Goal: Leave review/rating

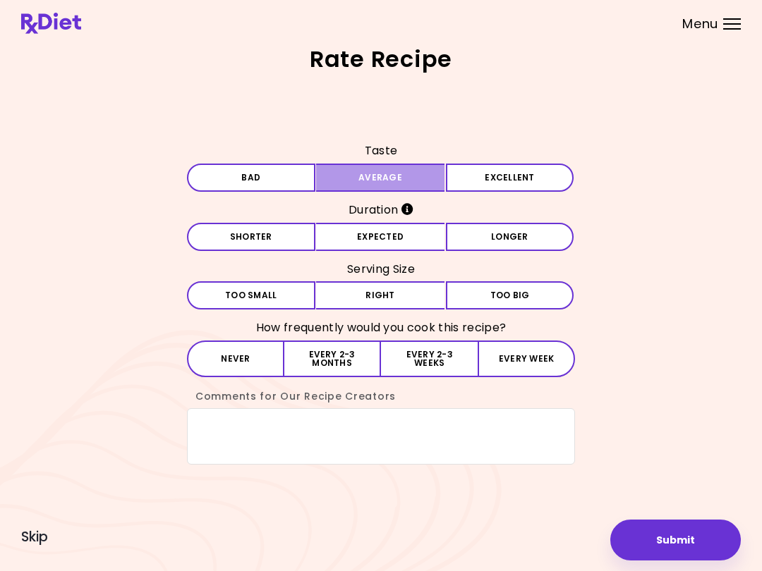
click at [434, 180] on button "Average" at bounding box center [380, 178] width 128 height 28
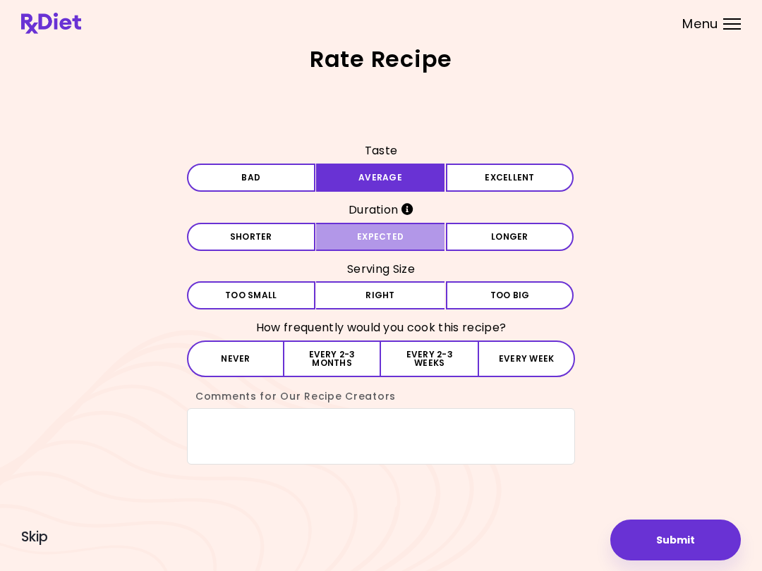
click at [391, 231] on button "Expected" at bounding box center [380, 237] width 128 height 28
click at [404, 293] on button "Right" at bounding box center [380, 295] width 128 height 28
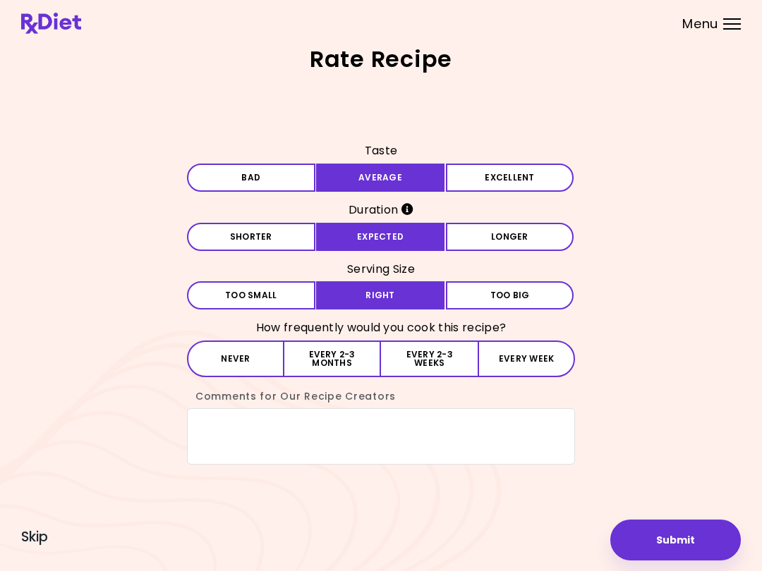
click at [339, 350] on button "Every 2-3 months" at bounding box center [332, 359] width 97 height 37
click at [664, 545] on button "Submit" at bounding box center [675, 540] width 131 height 41
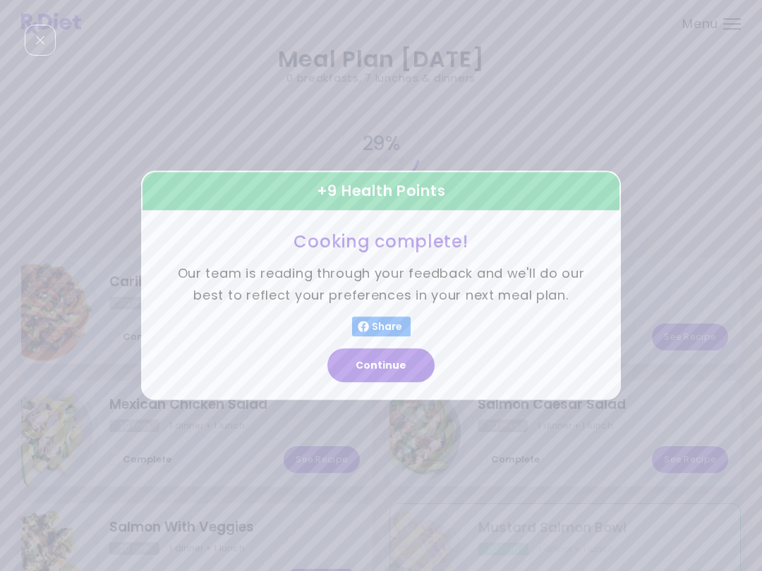
click at [394, 364] on button "Continue" at bounding box center [380, 366] width 107 height 34
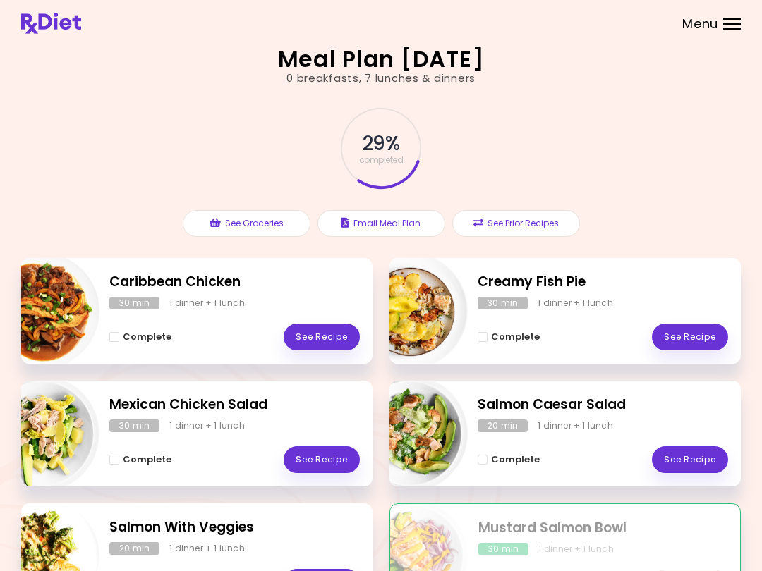
click at [406, 567] on img "Info - Mustard Salmon Bowl" at bounding box center [409, 557] width 117 height 117
select select "*"
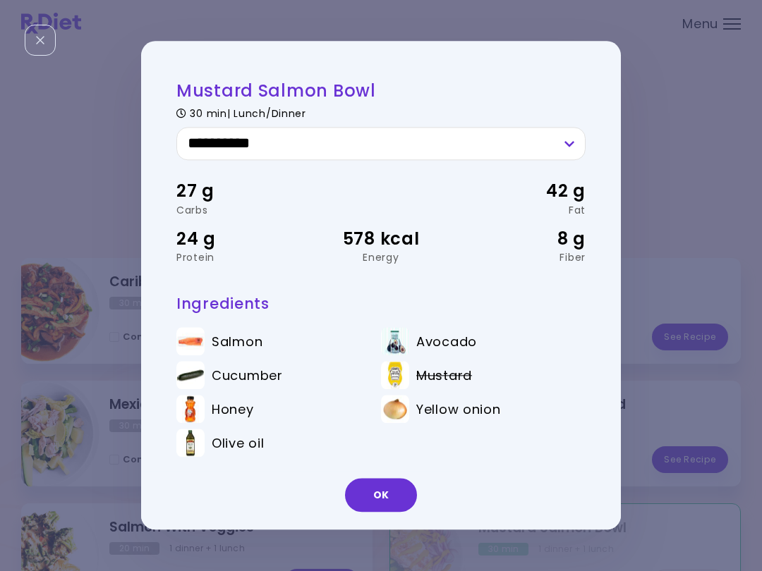
click at [408, 497] on button "OK" at bounding box center [381, 496] width 72 height 34
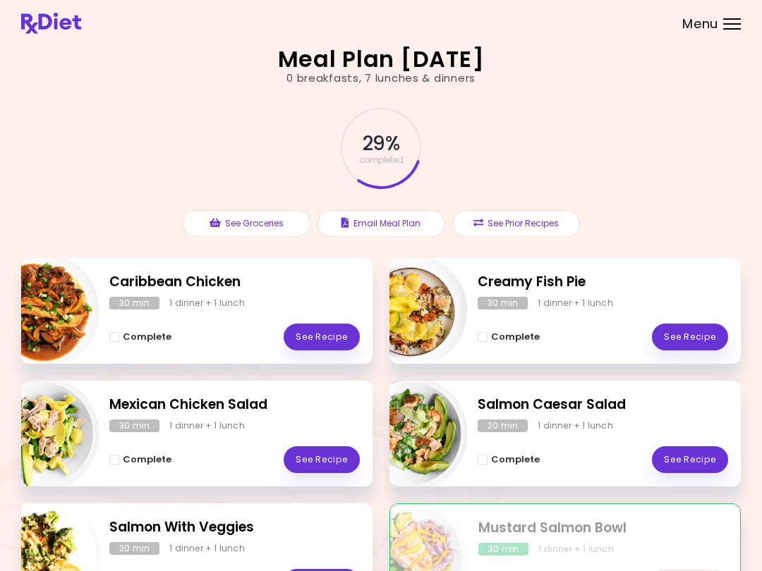
scroll to position [44, 0]
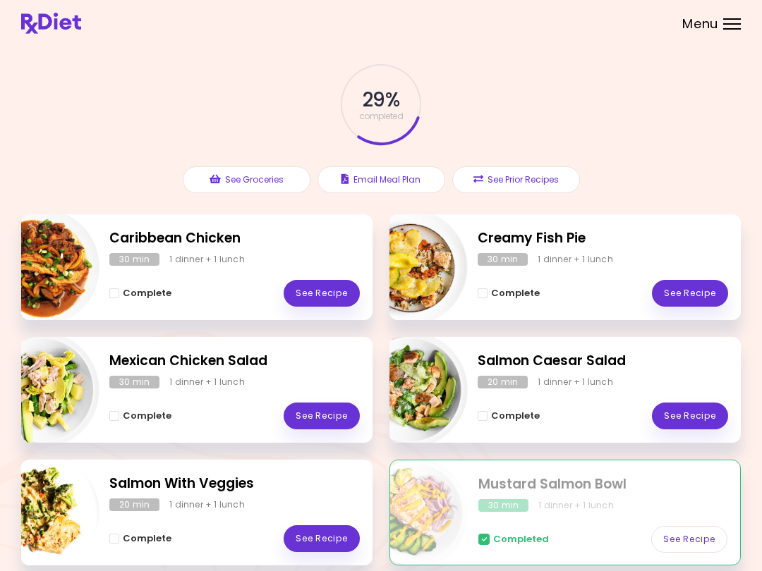
click at [330, 514] on div "Complete See Recipe" at bounding box center [234, 531] width 250 height 41
click at [326, 534] on link "See Recipe" at bounding box center [322, 539] width 76 height 27
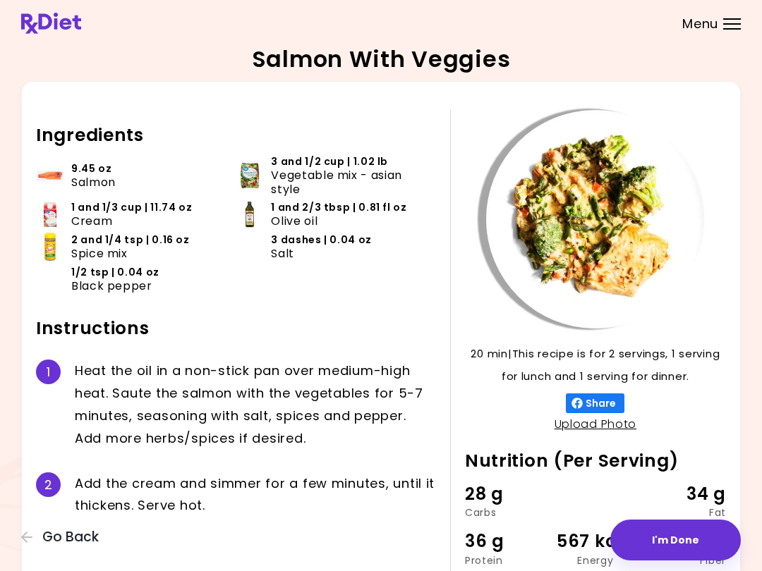
click at [333, 564] on div "Ingredients 9.45 oz Salmon 3 and 1/2 cup | 1.02 lb Vegetable mix - asian style …" at bounding box center [243, 358] width 414 height 496
